Goal: Task Accomplishment & Management: Use online tool/utility

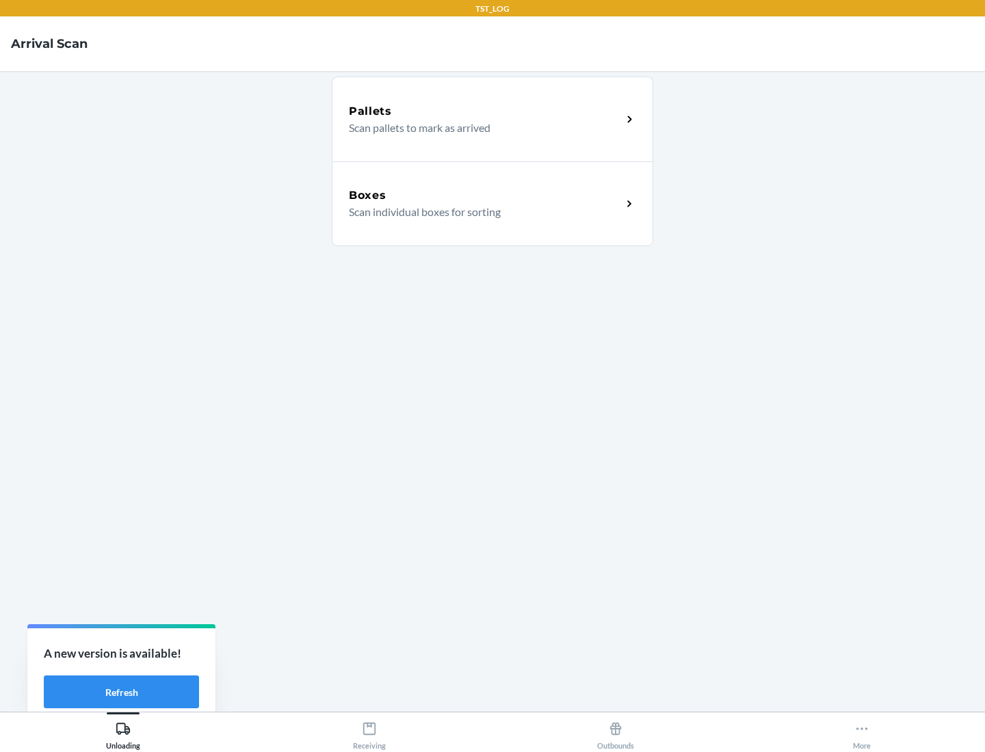
click at [485, 196] on div "Boxes" at bounding box center [485, 195] width 273 height 16
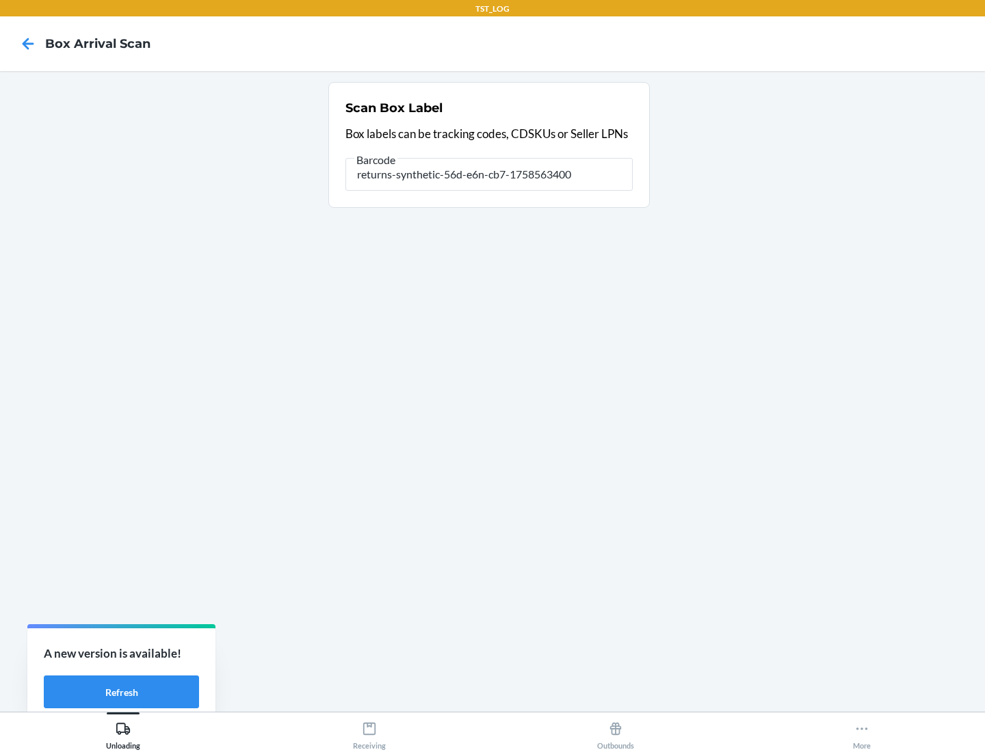
type input "returns-synthetic-56d-e6n-cb7-1758563400"
